Goal: Task Accomplishment & Management: Use online tool/utility

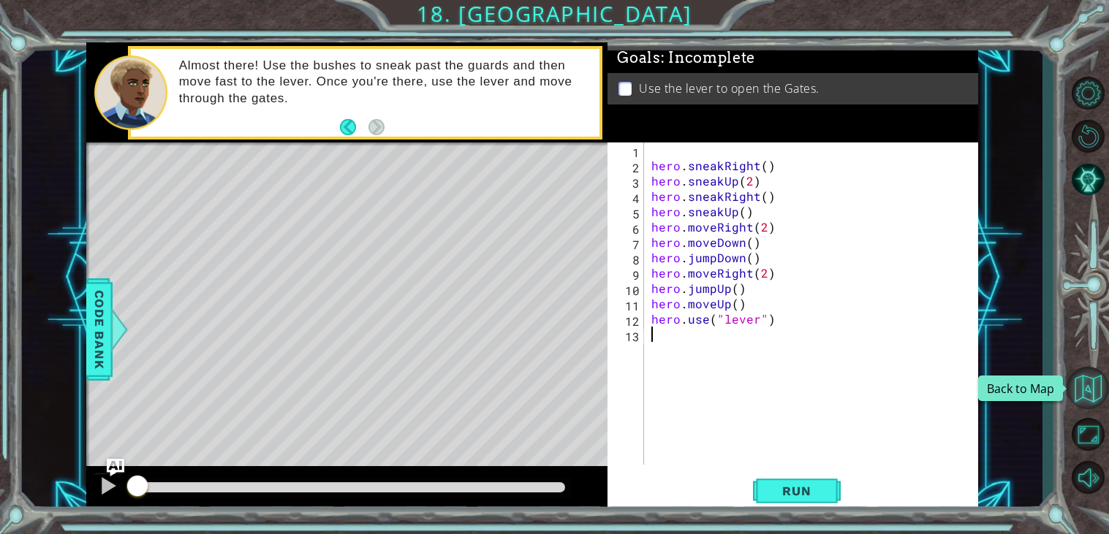
click at [1084, 397] on button "Back to Map" at bounding box center [1087, 388] width 42 height 42
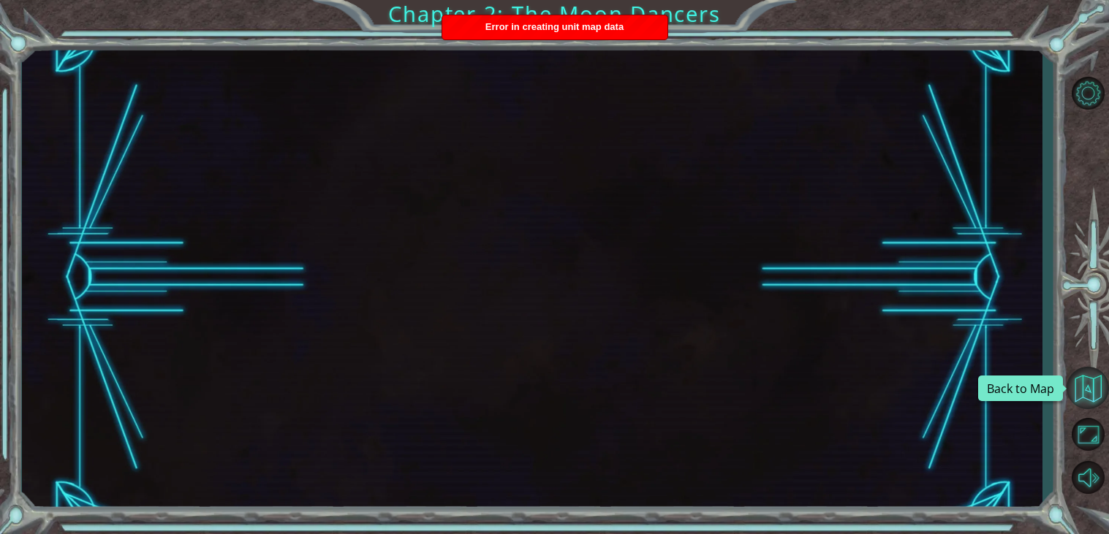
click at [1093, 381] on button "Back to Map" at bounding box center [1087, 388] width 42 height 42
click at [1087, 384] on button "Back to Map" at bounding box center [1087, 388] width 42 height 42
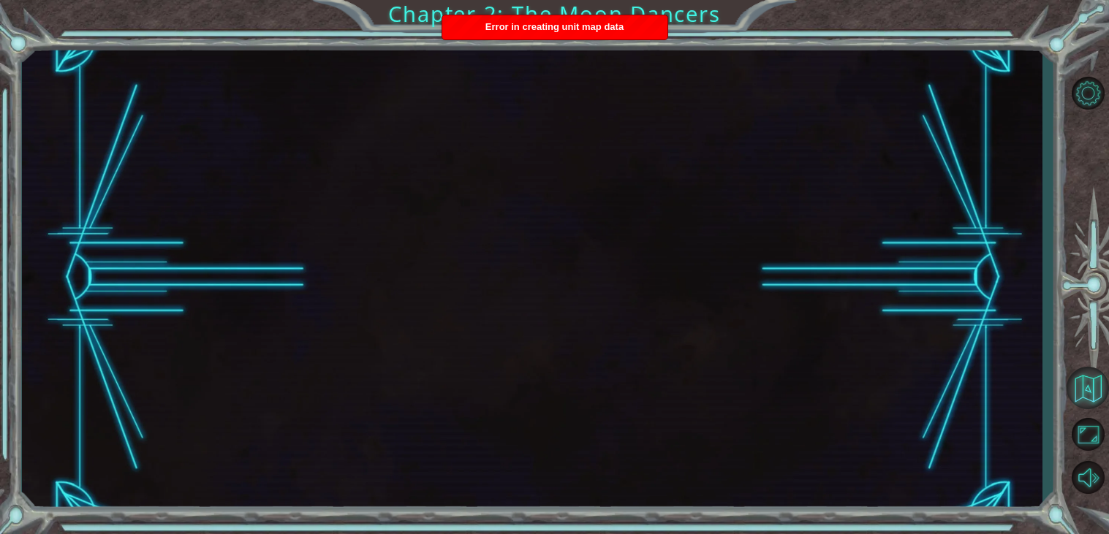
click at [1087, 384] on button "Back to Map" at bounding box center [1087, 388] width 42 height 42
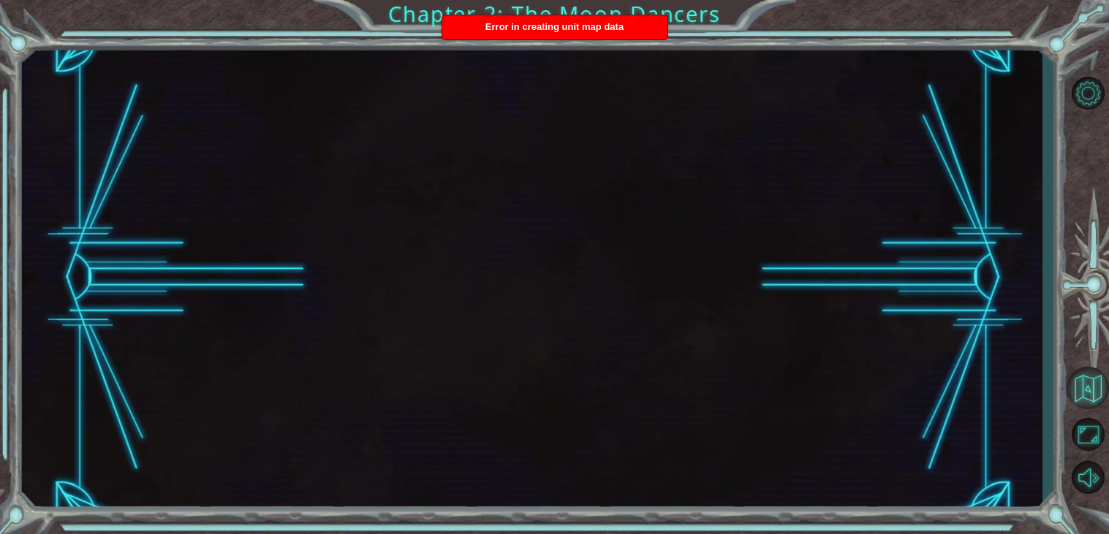
click at [1087, 384] on button "Back to Map" at bounding box center [1087, 388] width 42 height 42
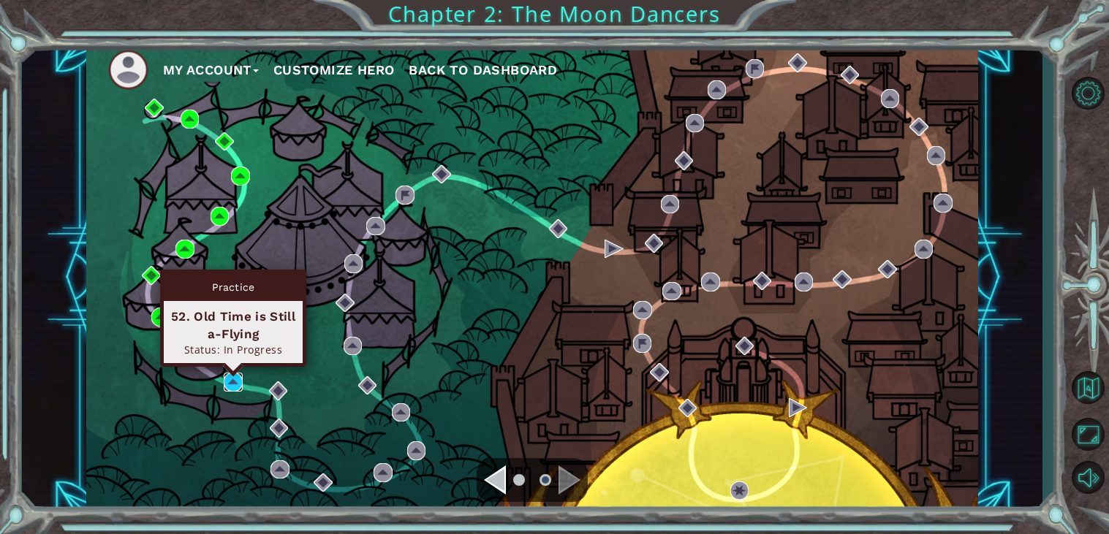
click at [230, 381] on img at bounding box center [233, 382] width 19 height 19
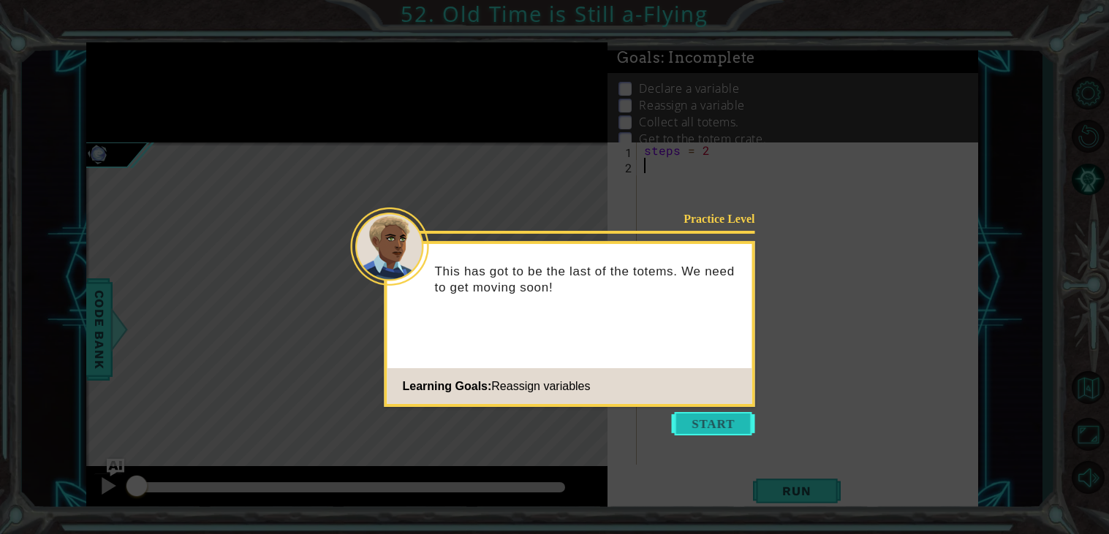
click at [730, 427] on button "Start" at bounding box center [713, 423] width 83 height 23
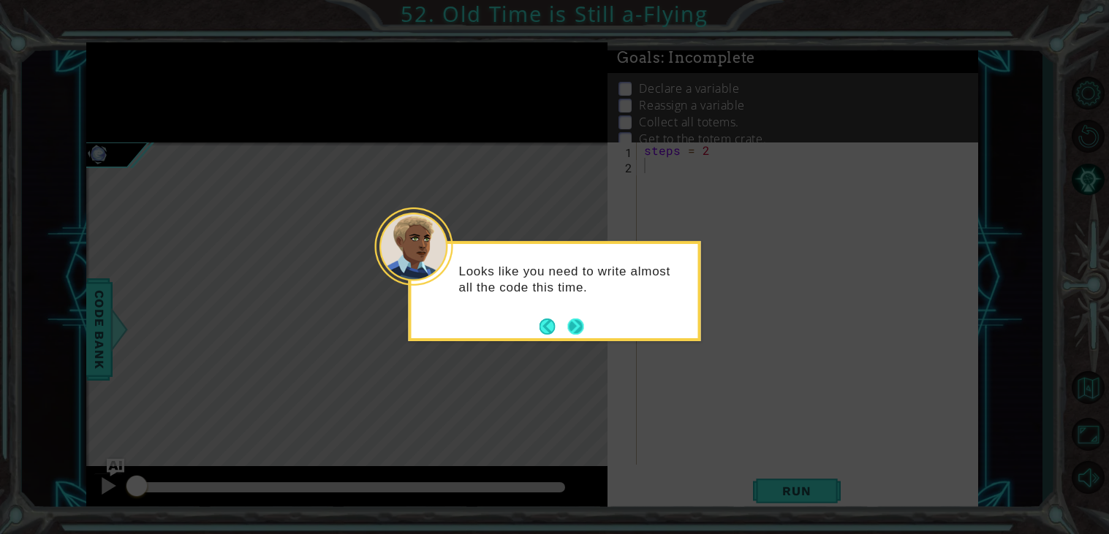
click at [575, 325] on button "Next" at bounding box center [576, 327] width 16 height 16
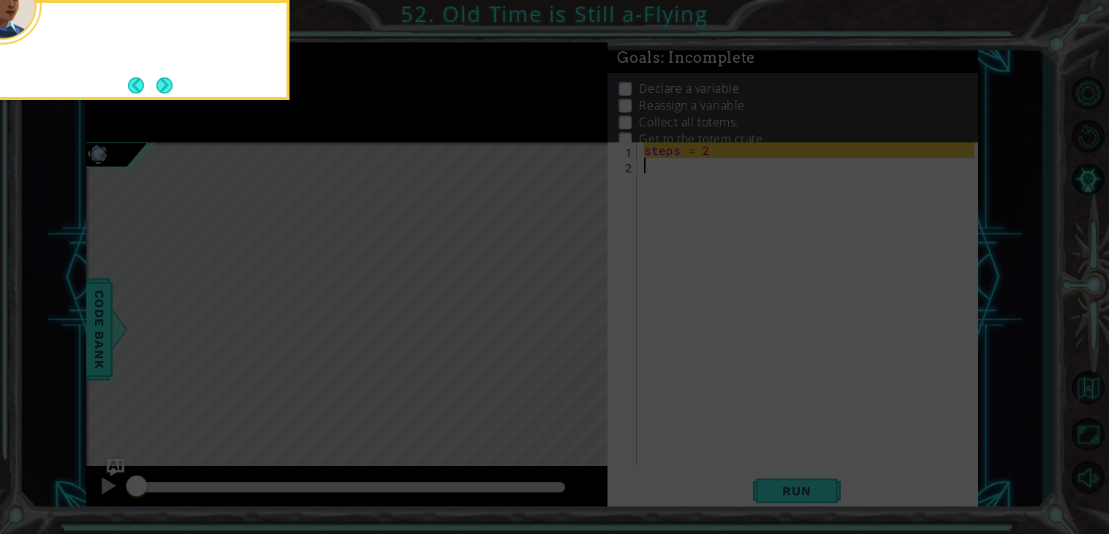
click at [575, 325] on icon at bounding box center [554, 79] width 1109 height 909
click at [172, 86] on button "Next" at bounding box center [164, 85] width 16 height 16
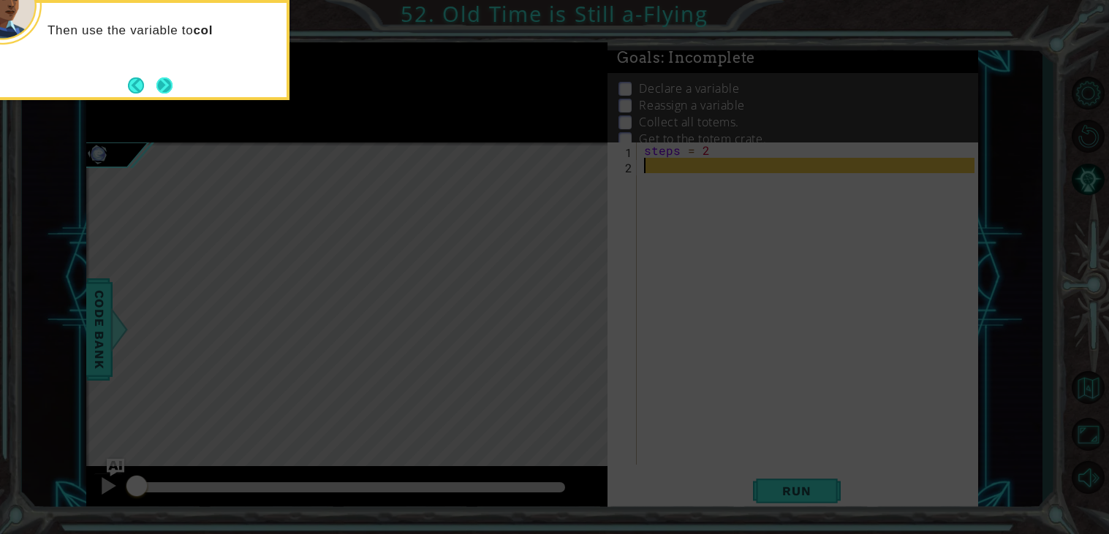
click at [164, 87] on button "Next" at bounding box center [164, 85] width 16 height 16
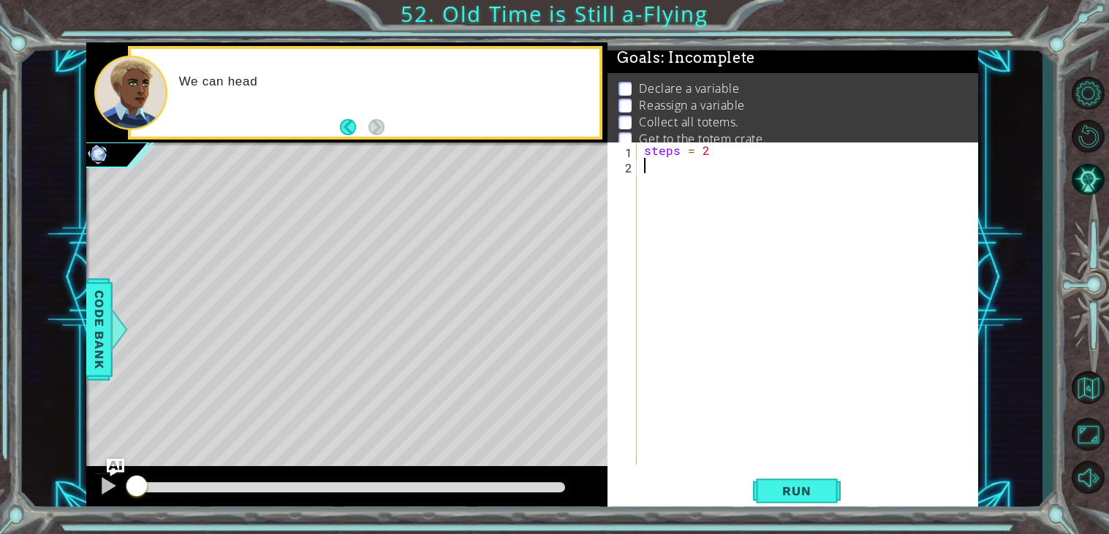
click at [167, 93] on div "We can head" at bounding box center [365, 93] width 468 height 88
click at [666, 172] on div "steps = 2" at bounding box center [811, 319] width 341 height 353
click at [736, 285] on div "steps = 2" at bounding box center [811, 319] width 341 height 353
type textarea "apple=4"
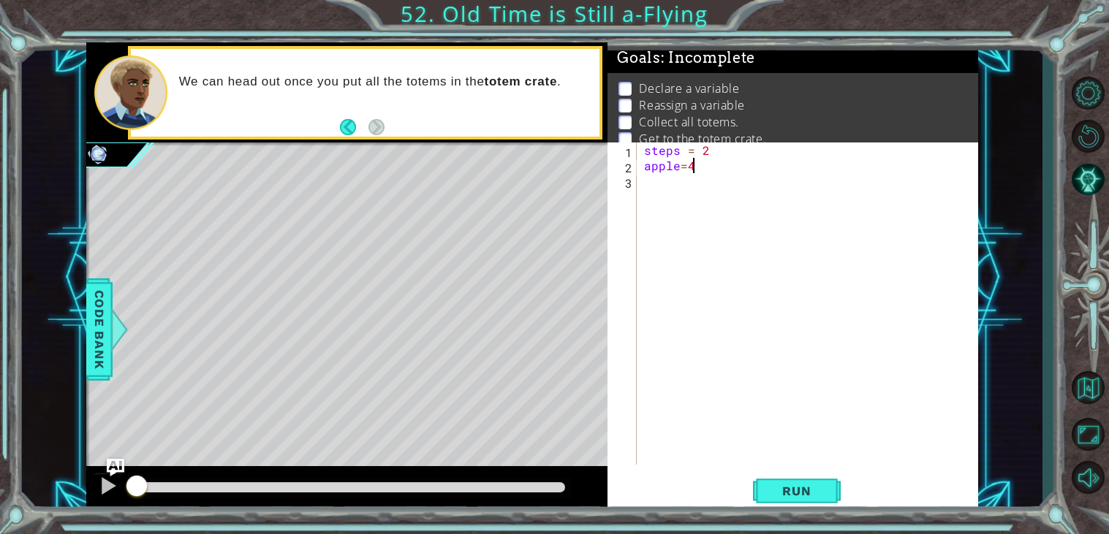
scroll to position [0, 0]
type textarea "a"
click at [785, 497] on span "Run" at bounding box center [796, 491] width 58 height 15
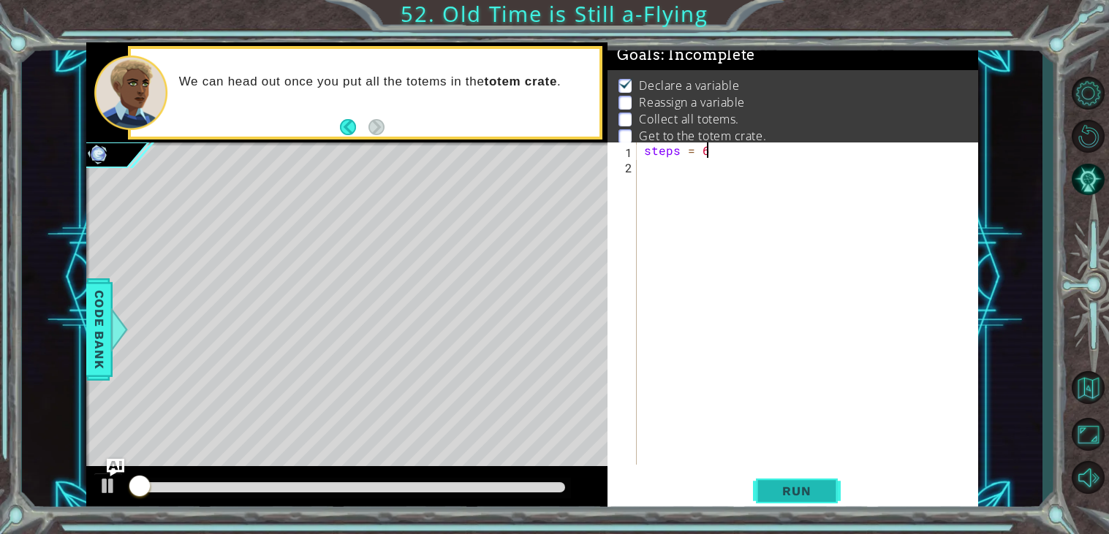
scroll to position [5, 0]
type textarea "steps = 2"
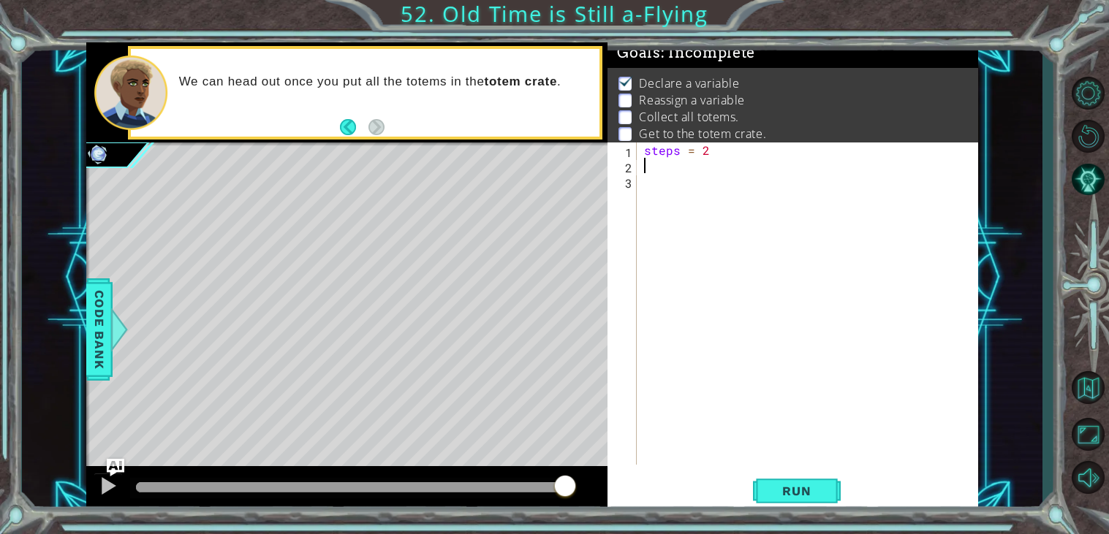
scroll to position [0, 0]
